Goal: Check status: Check status

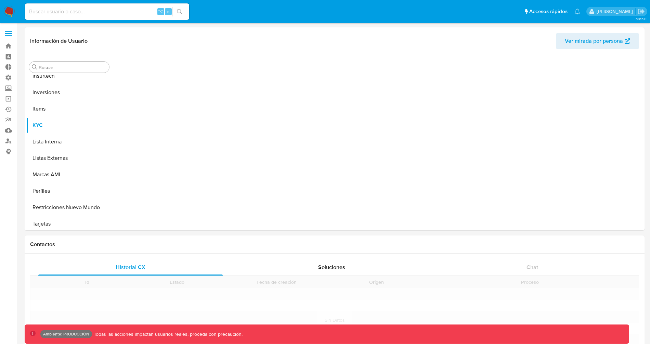
scroll to position [371, 0]
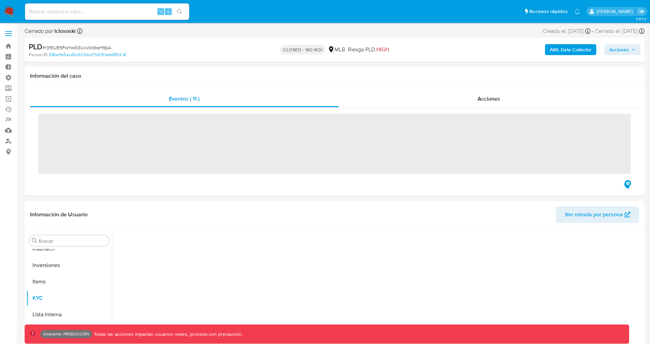
scroll to position [371, 0]
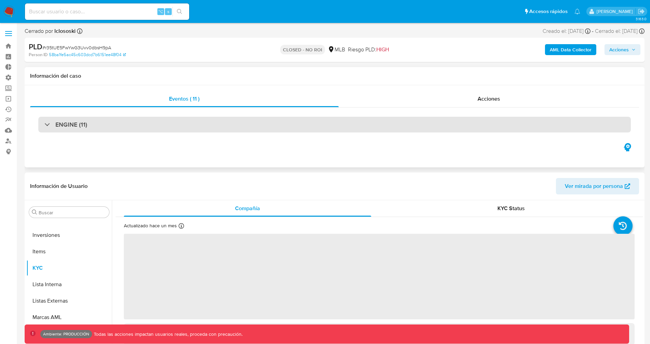
click at [106, 127] on div "ENGINE (11)" at bounding box center [334, 125] width 592 height 16
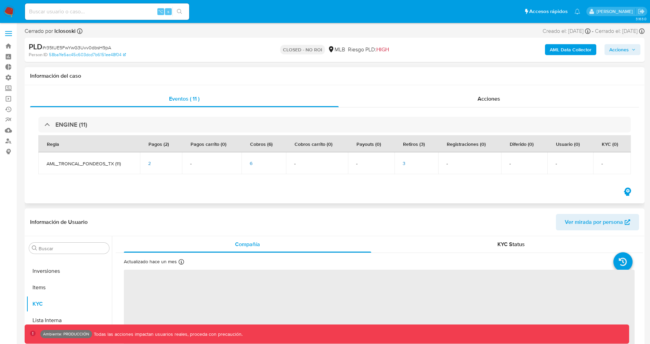
select select "10"
click at [403, 163] on span "3" at bounding box center [403, 163] width 3 height 7
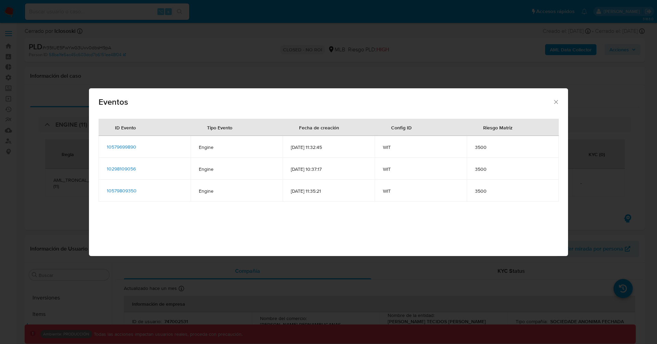
click at [557, 102] on icon "Cerrar" at bounding box center [555, 101] width 7 height 7
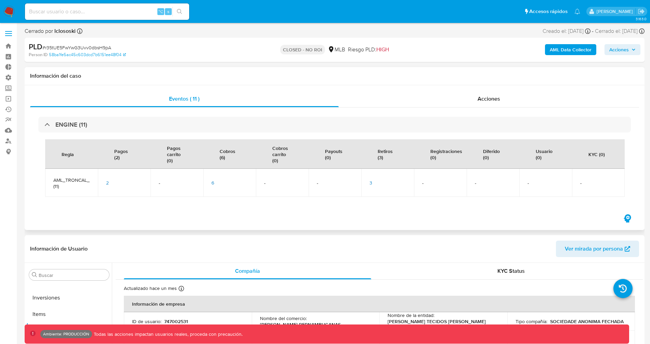
click at [212, 182] on span "6" at bounding box center [212, 182] width 3 height 7
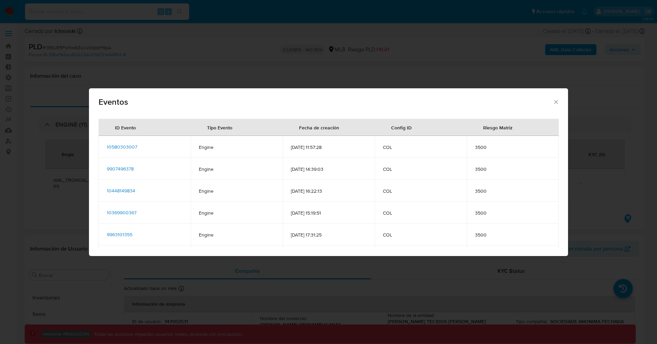
click at [126, 148] on span "10580303007" at bounding box center [122, 146] width 30 height 7
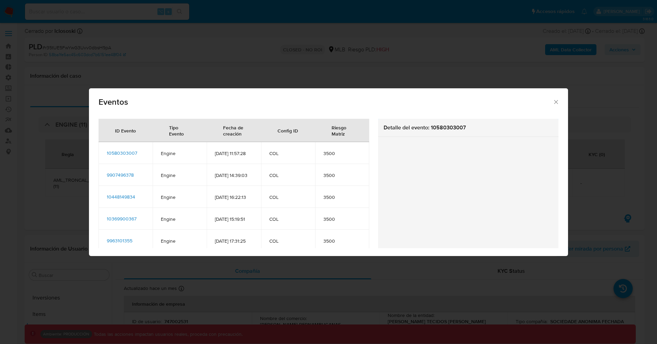
click at [552, 104] on icon "Cerrar" at bounding box center [555, 101] width 7 height 7
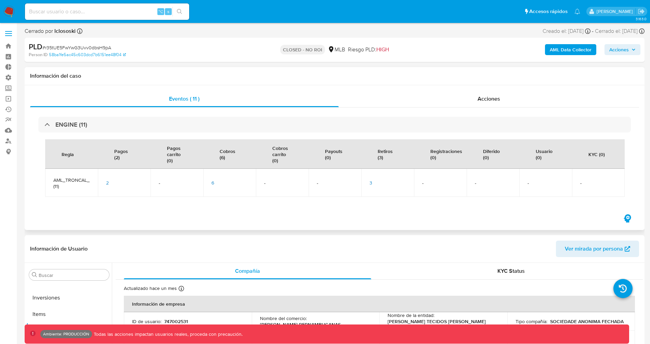
click at [106, 183] on span "2" at bounding box center [107, 182] width 3 height 7
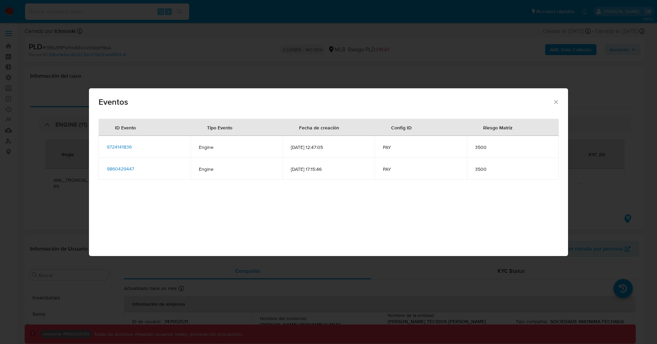
click at [556, 102] on icon "Cerrar" at bounding box center [555, 101] width 7 height 7
